Goal: Register for event/course

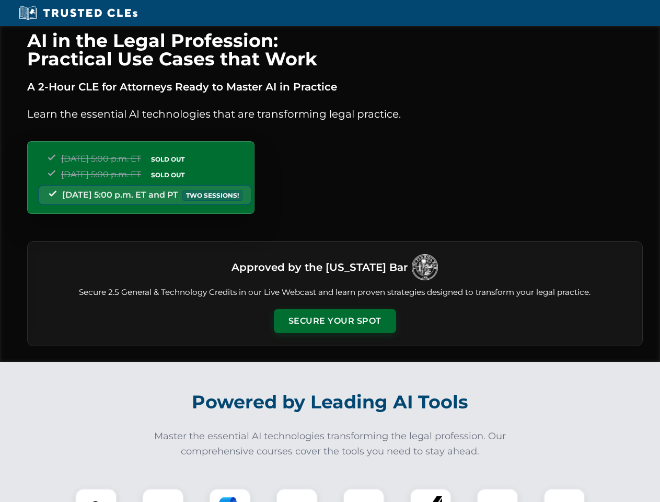
click at [334, 321] on button "Secure Your Spot" at bounding box center [335, 321] width 122 height 24
click at [96, 495] on img at bounding box center [96, 509] width 30 height 30
click at [163, 495] on div at bounding box center [163, 509] width 42 height 42
click at [230, 495] on div at bounding box center [230, 509] width 42 height 42
click at [297, 495] on img at bounding box center [296, 508] width 29 height 29
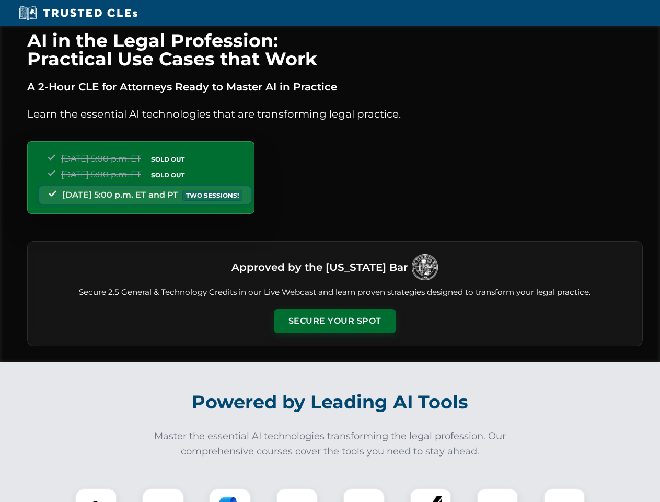
click at [364, 495] on div at bounding box center [364, 509] width 42 height 42
click at [431, 495] on div at bounding box center [431, 509] width 42 height 42
